Goal: Transaction & Acquisition: Purchase product/service

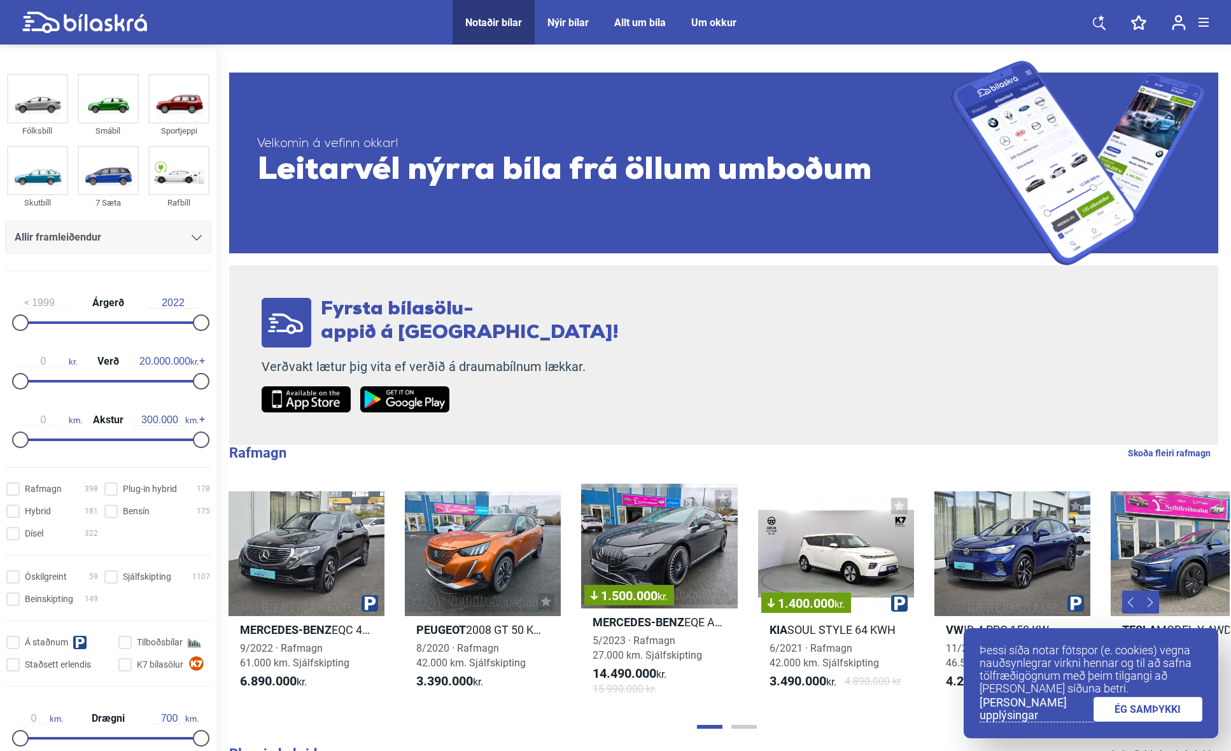
click at [118, 248] on div "Allir framleiðendur" at bounding box center [108, 237] width 206 height 34
click at [97, 243] on span "Allir framleiðendur" at bounding box center [58, 237] width 87 height 18
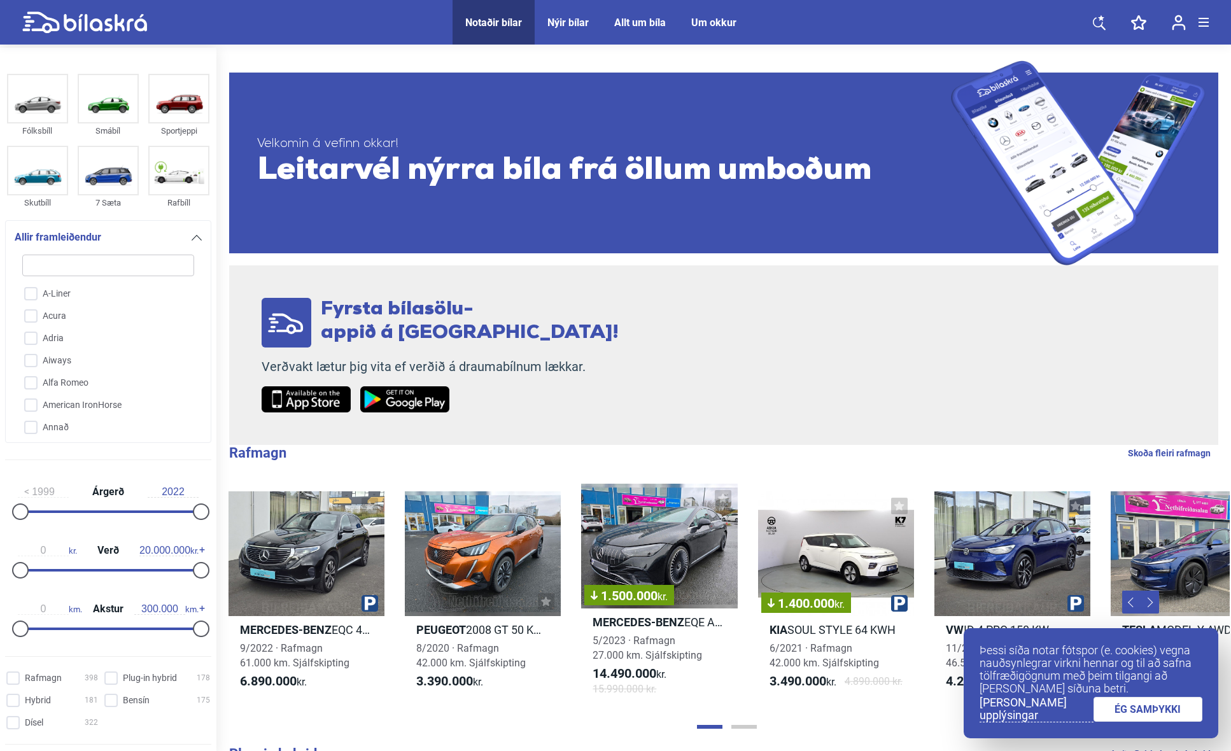
type input "h"
checkbox input "false"
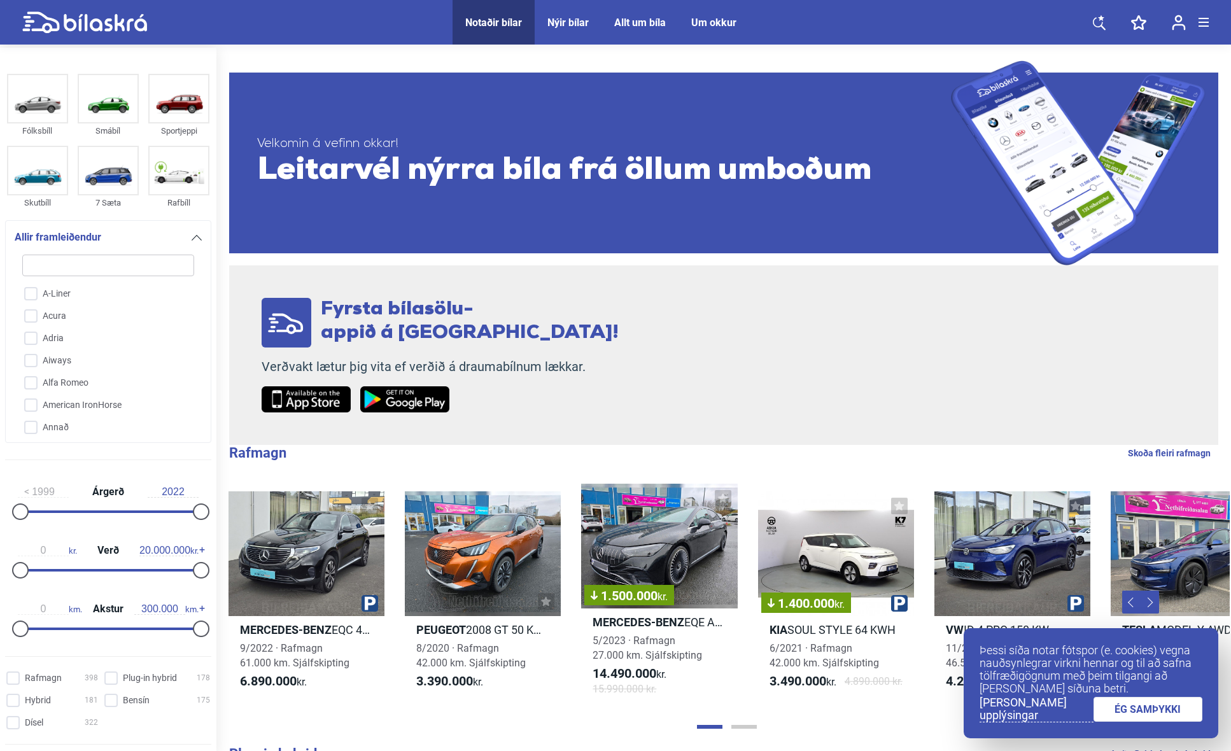
checkbox input "false"
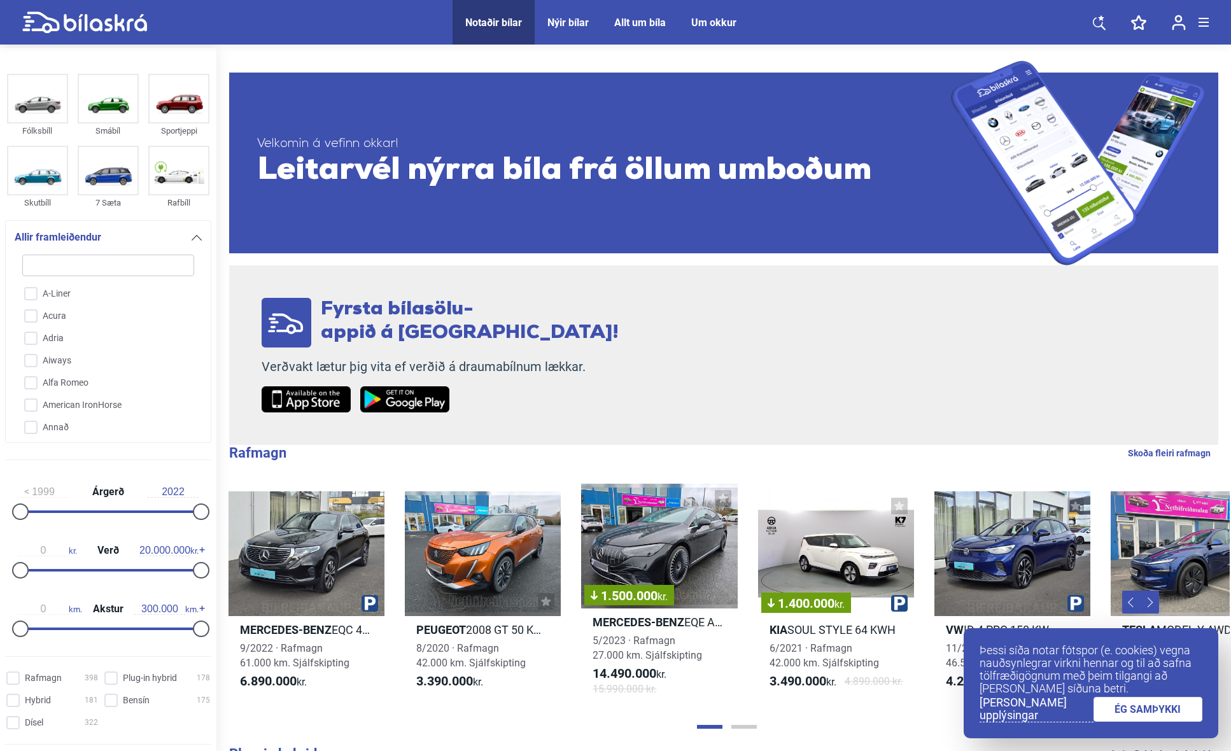
checkbox input "false"
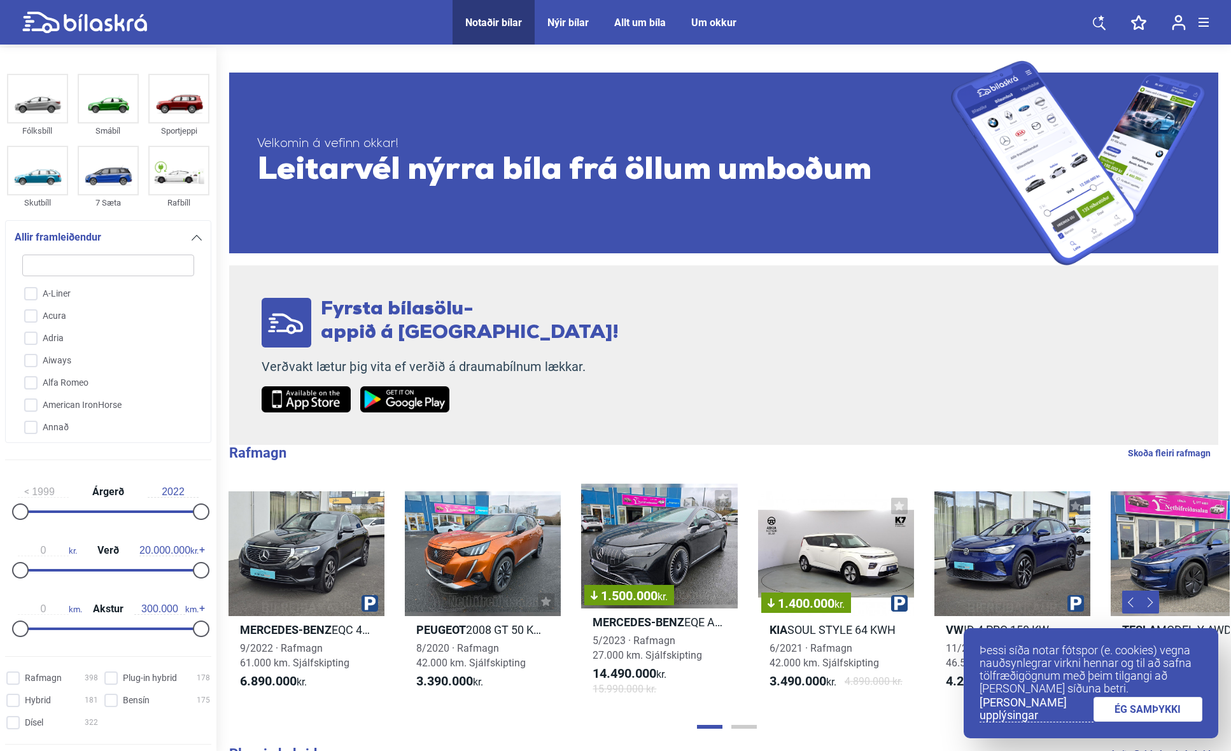
checkbox input "false"
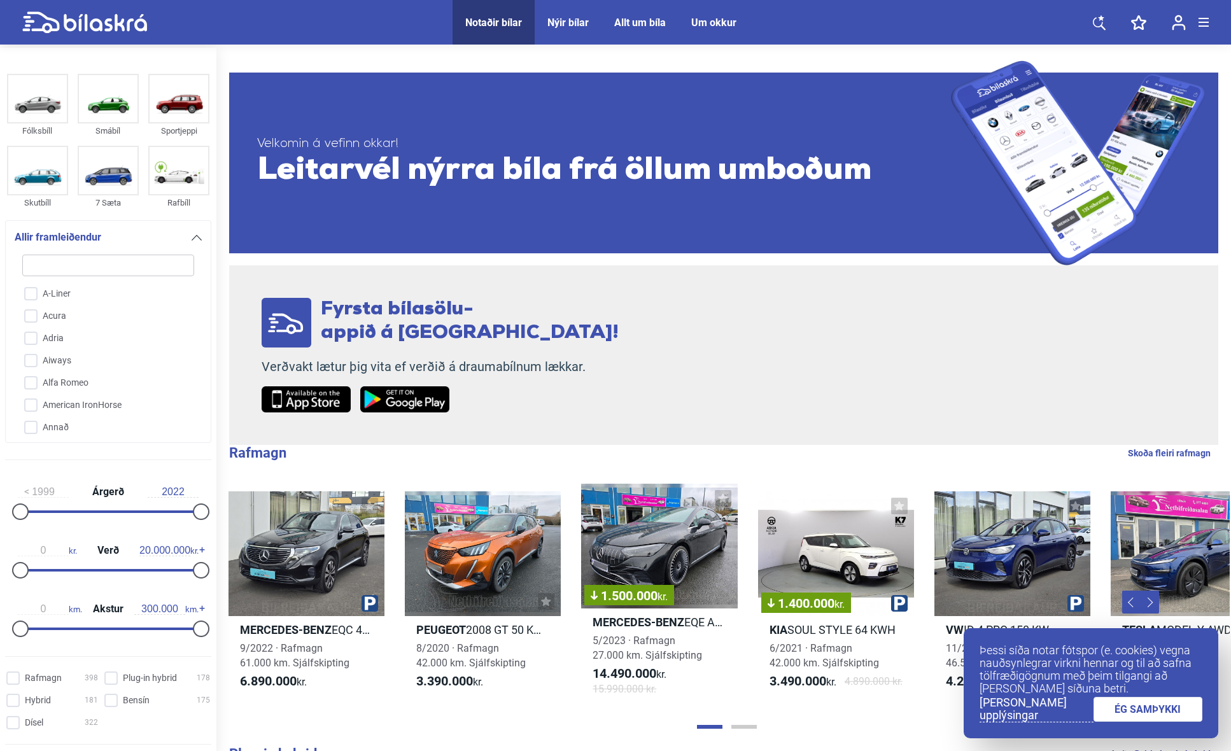
checkbox input "false"
type input "ho"
checkbox input "false"
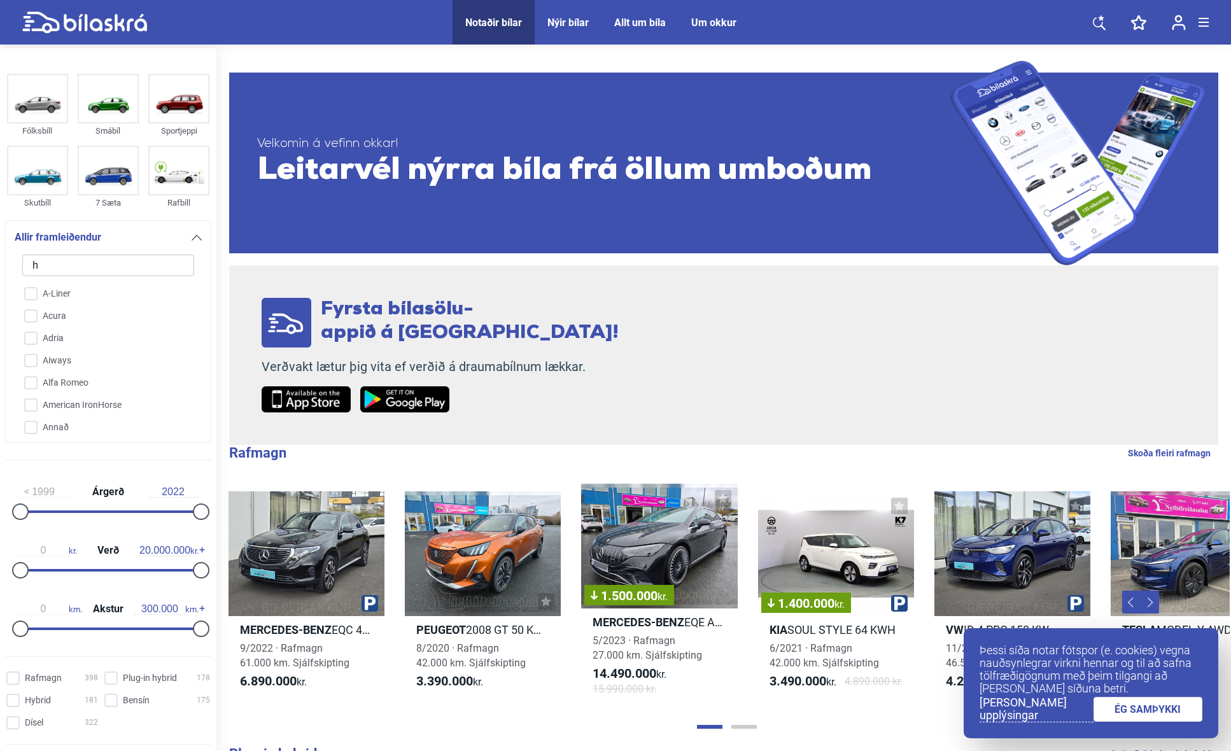
checkbox input "false"
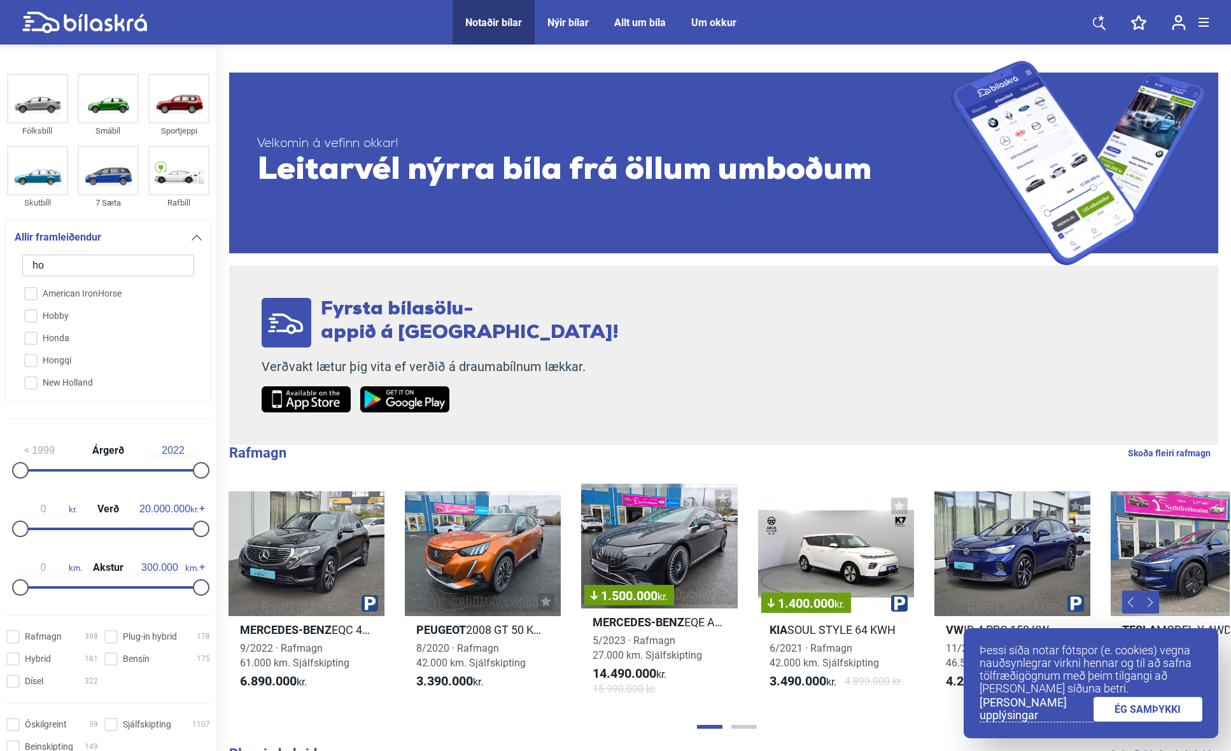
type input "hon"
checkbox input "false"
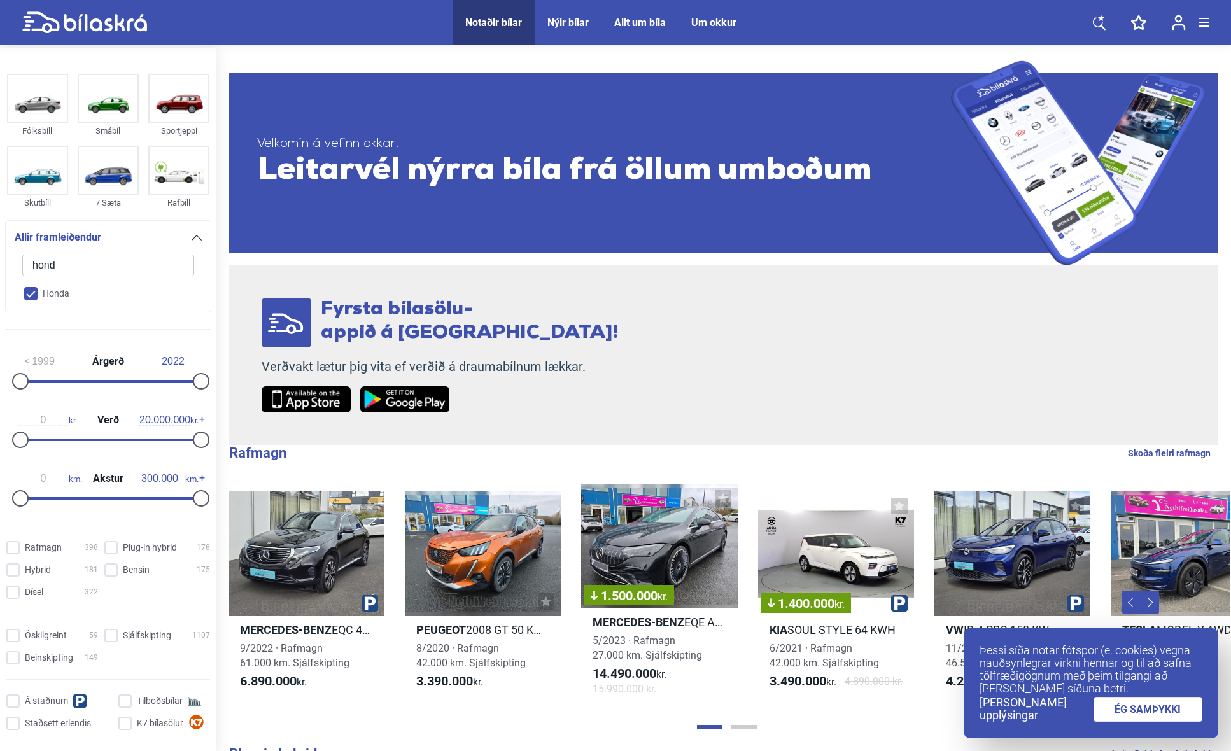
type input "honda"
checkbox input "true"
checkbox input "false"
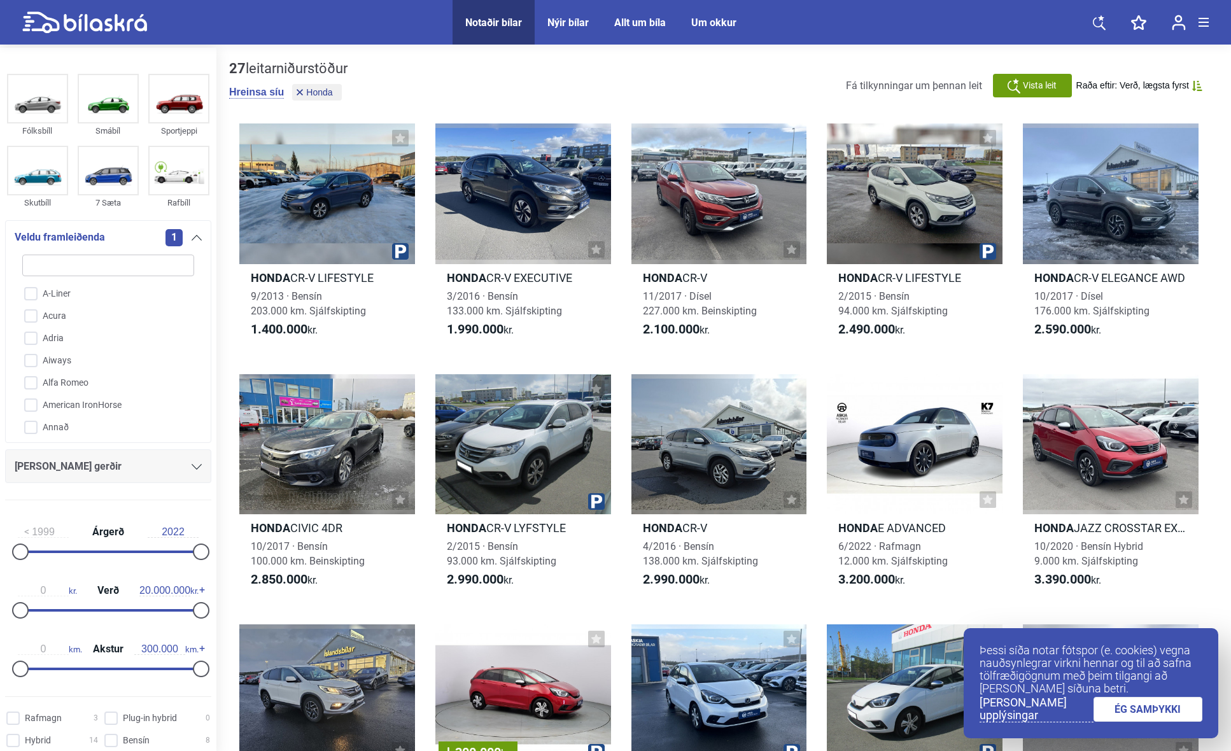
drag, startPoint x: 24, startPoint y: 563, endPoint x: 64, endPoint y: 560, distance: 40.2
click at [64, 560] on div "1999 Árgerð 2022" at bounding box center [108, 539] width 206 height 59
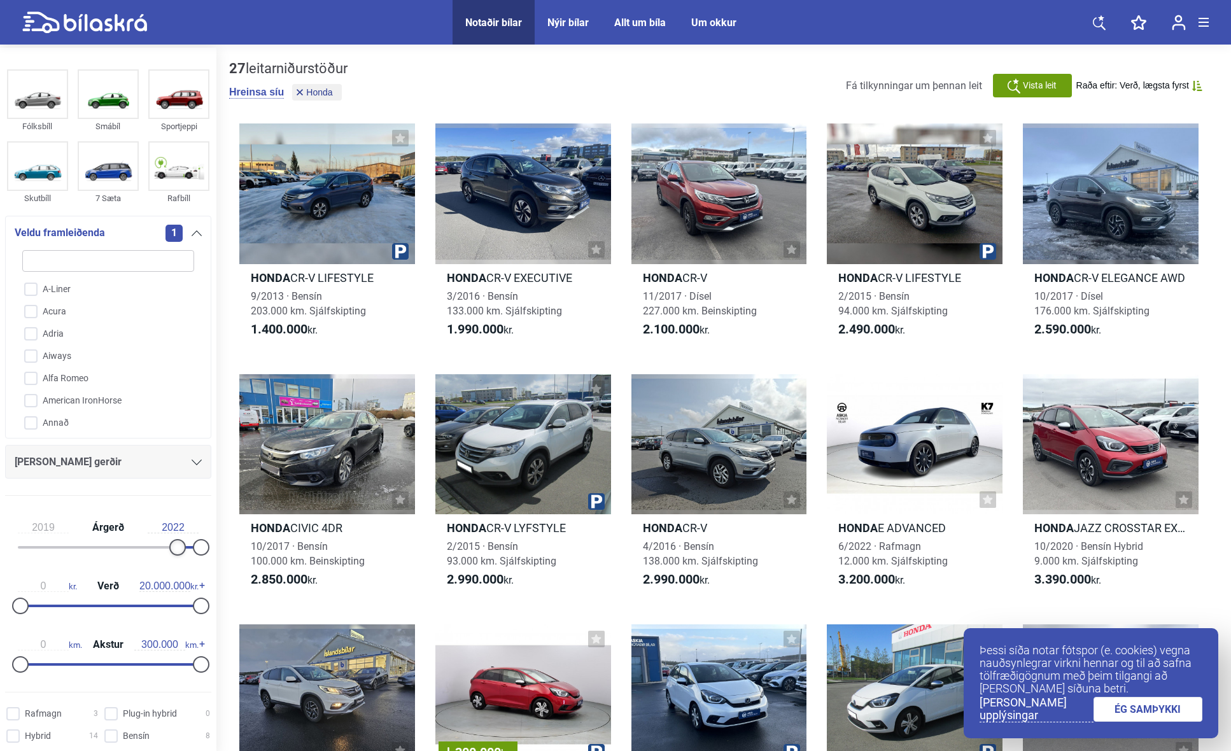
scroll to position [8, 0]
type input "2020"
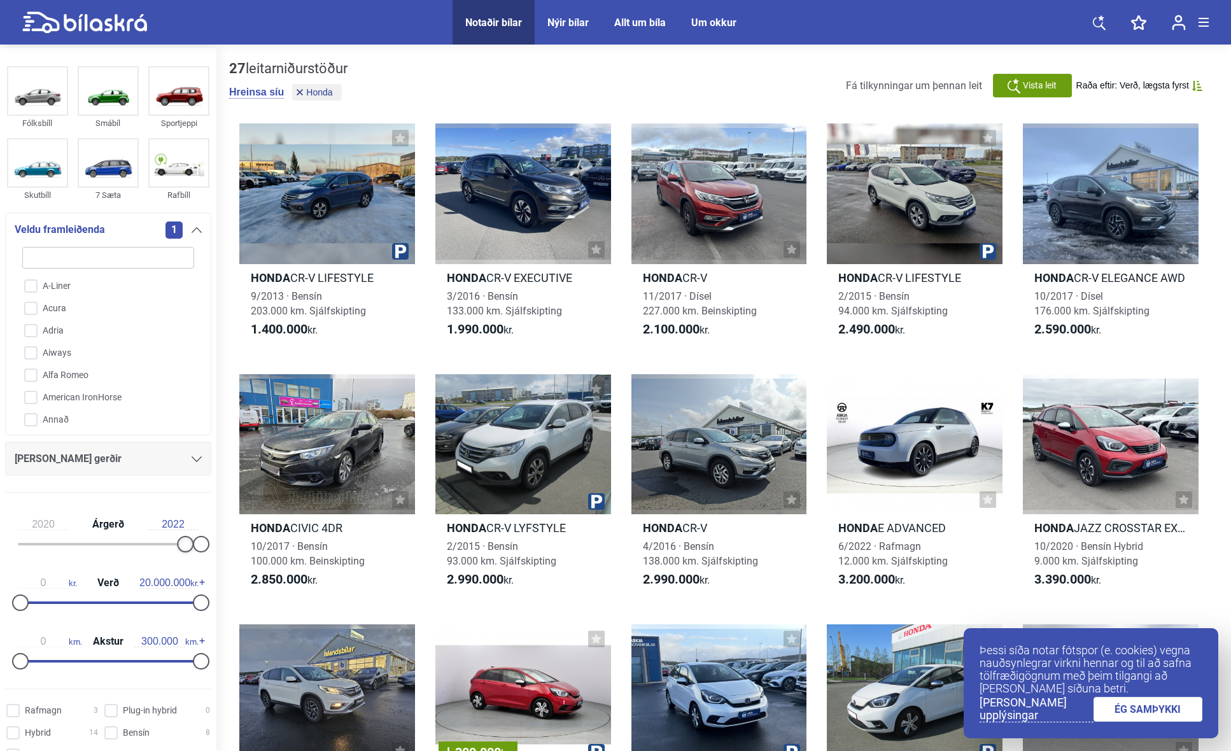
drag, startPoint x: 52, startPoint y: 559, endPoint x: 181, endPoint y: 557, distance: 129.2
click at [181, 557] on div "2020 Árgerð 2022" at bounding box center [108, 532] width 206 height 59
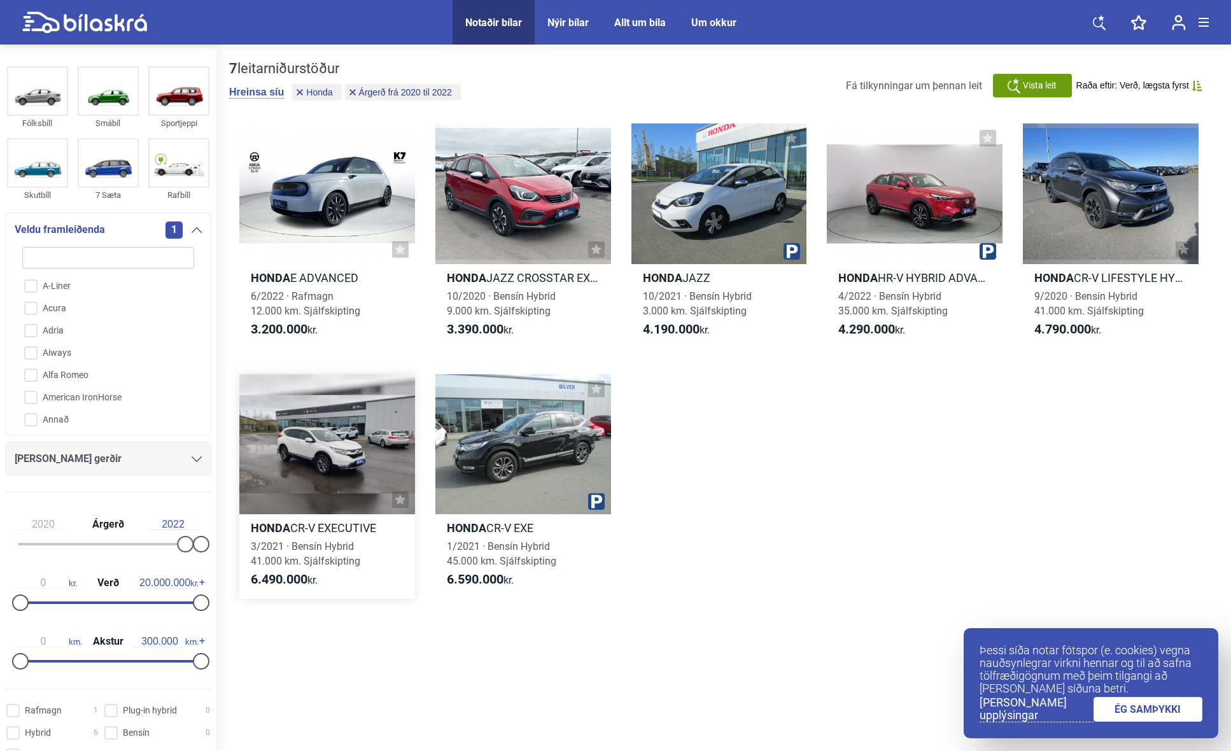
click at [335, 529] on h2 "Honda CR-V EXECUTIVE" at bounding box center [327, 528] width 176 height 15
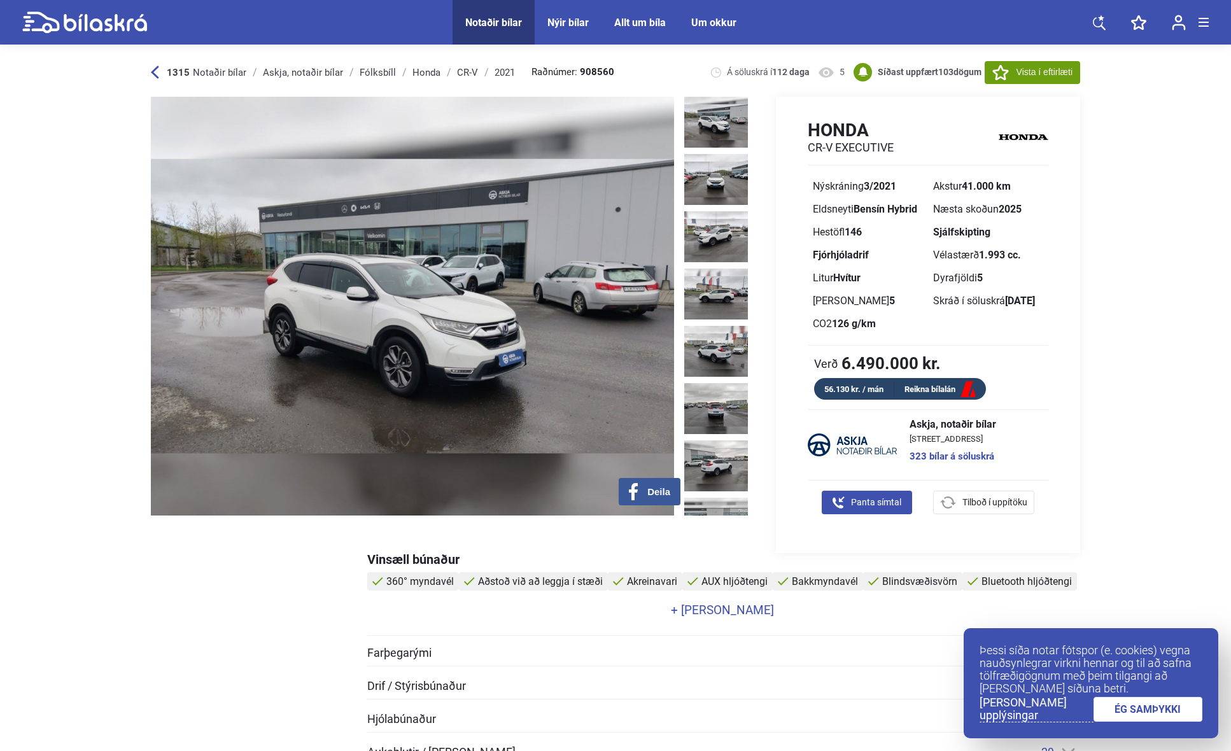
click at [735, 129] on img at bounding box center [716, 122] width 64 height 51
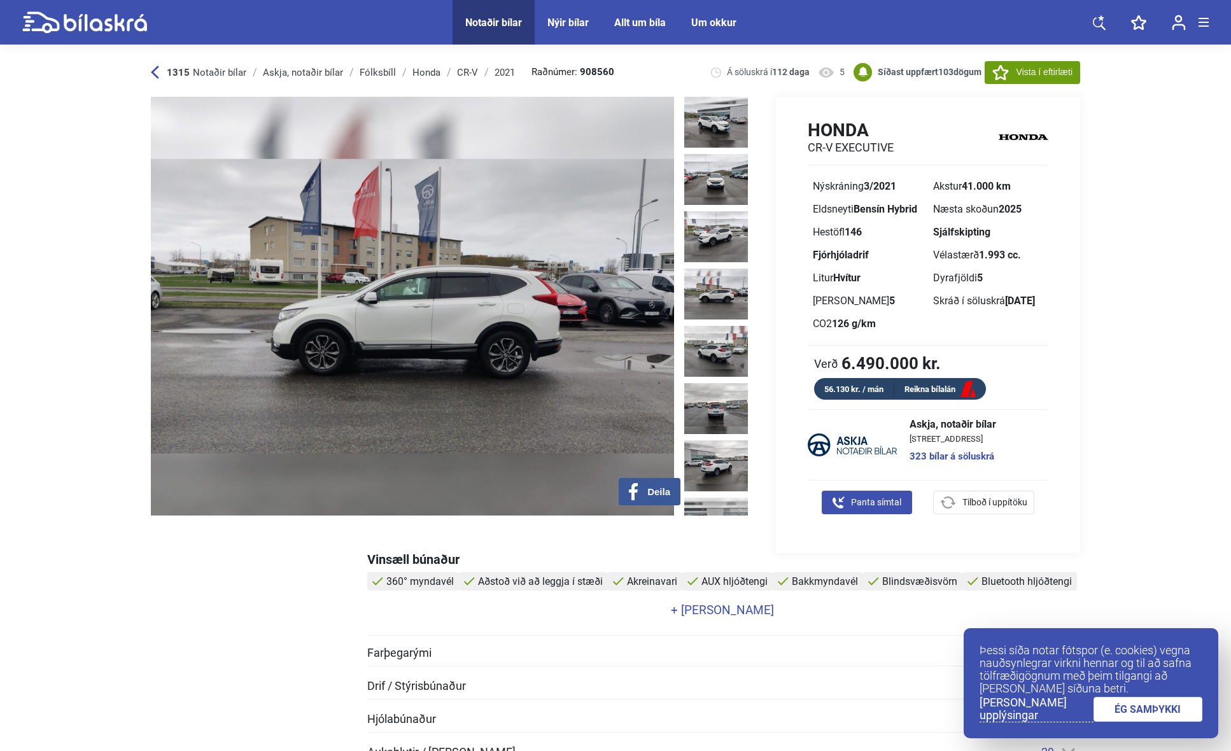
drag, startPoint x: 951, startPoint y: 312, endPoint x: 990, endPoint y: 313, distance: 38.2
click at [990, 312] on div "Nýskráning 3/2021 Akstur 41.000 km Eldsneyti Bensín Hybrid Næsta skoðun 2025 He…" at bounding box center [928, 260] width 241 height 171
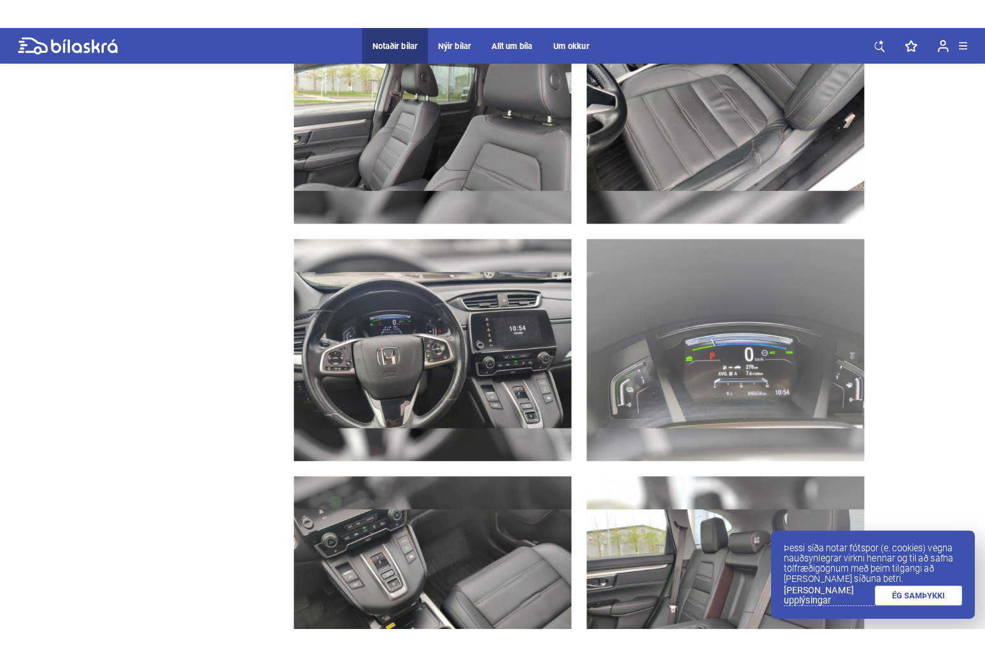
scroll to position [2447, 0]
